Goal: Task Accomplishment & Management: Manage account settings

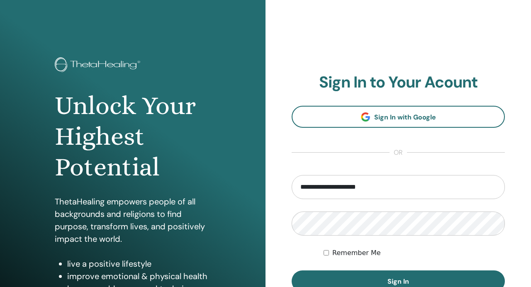
scroll to position [111, 0]
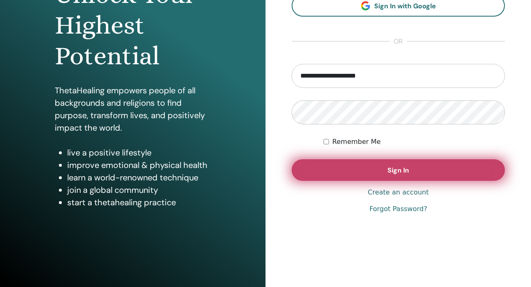
click at [398, 168] on span "Sign In" at bounding box center [399, 170] width 22 height 9
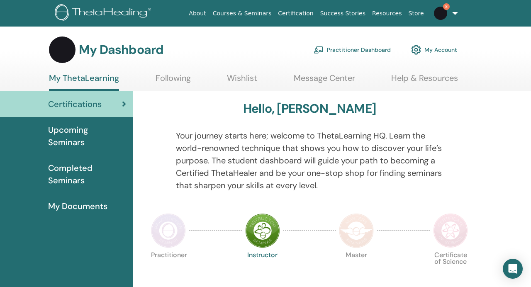
click at [371, 47] on link "Practitioner Dashboard" at bounding box center [352, 50] width 77 height 18
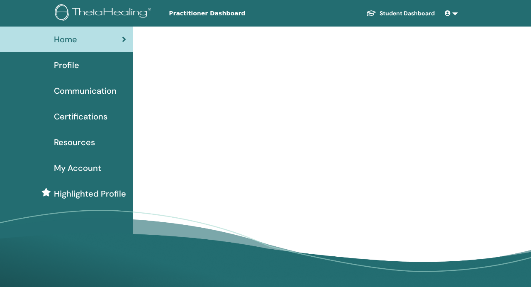
click at [79, 68] on div "Profile" at bounding box center [67, 65] width 120 height 12
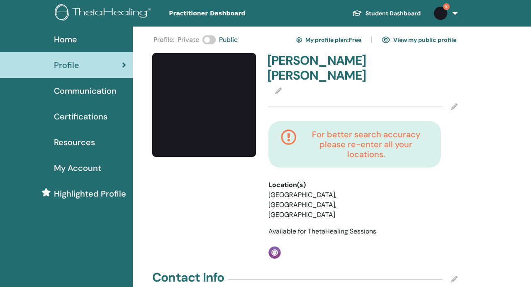
click at [224, 91] on img at bounding box center [204, 105] width 104 height 104
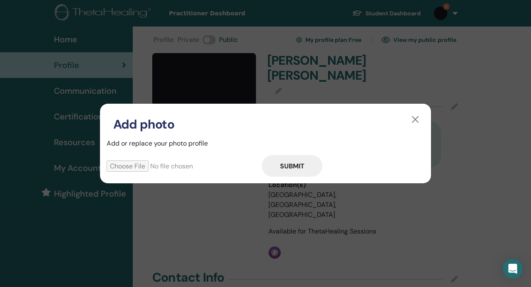
click at [128, 166] on input "file" at bounding box center [184, 166] width 155 height 11
click at [414, 123] on button "button" at bounding box center [415, 119] width 13 height 13
